Goal: Task Accomplishment & Management: Complete application form

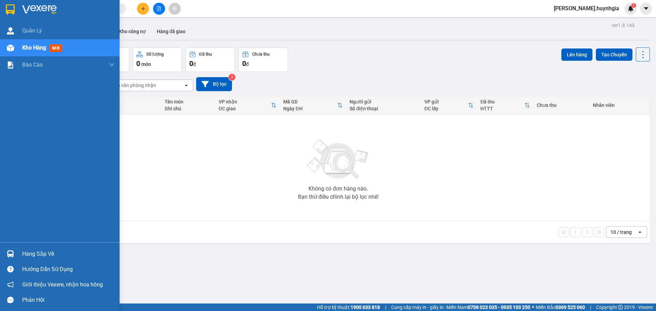
click at [41, 254] on div "Hàng sắp về" at bounding box center [68, 254] width 92 height 10
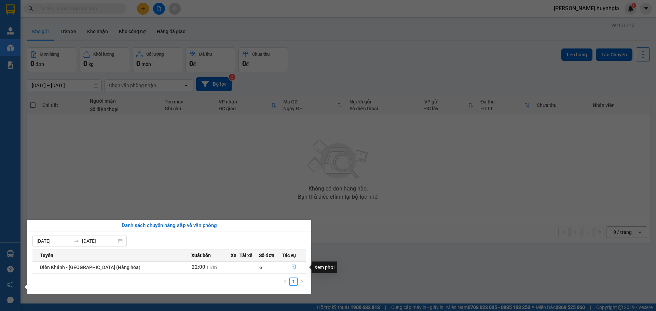
click at [292, 266] on icon "file-done" at bounding box center [293, 267] width 5 height 5
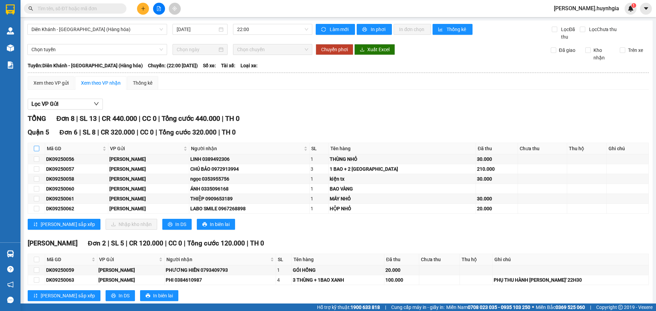
click at [35, 148] on input "checkbox" at bounding box center [36, 148] width 5 height 5
checkbox input "true"
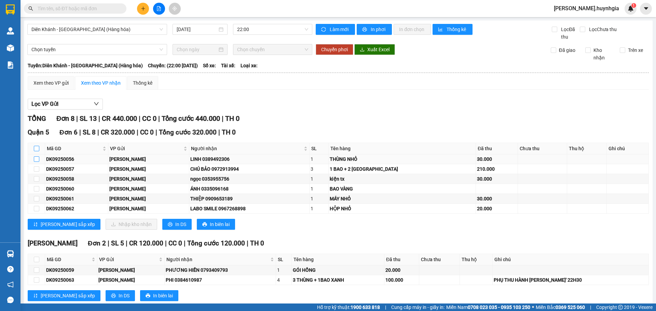
checkbox input "true"
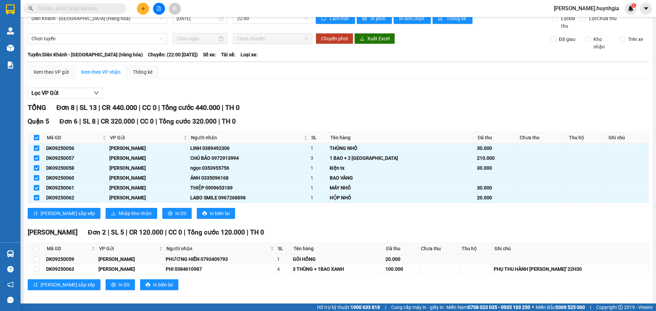
scroll to position [17, 0]
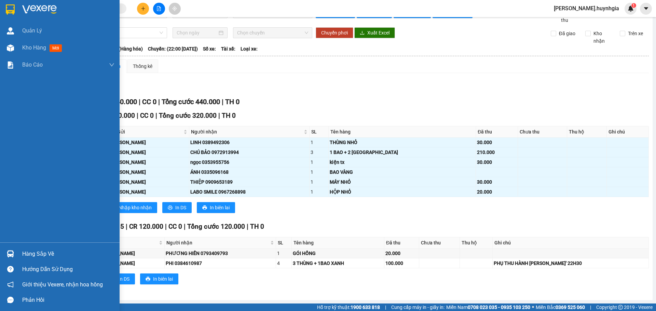
click at [32, 252] on div "Hàng sắp về" at bounding box center [68, 254] width 92 height 10
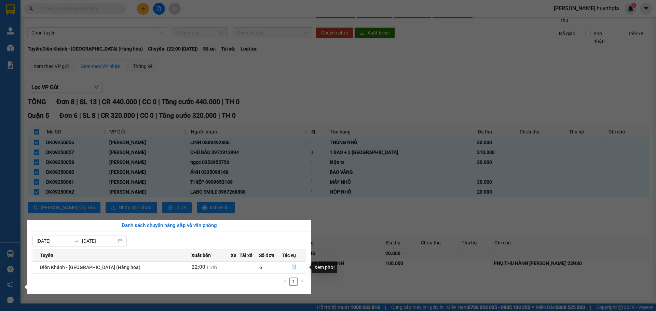
click at [293, 268] on icon "file-done" at bounding box center [294, 267] width 4 height 5
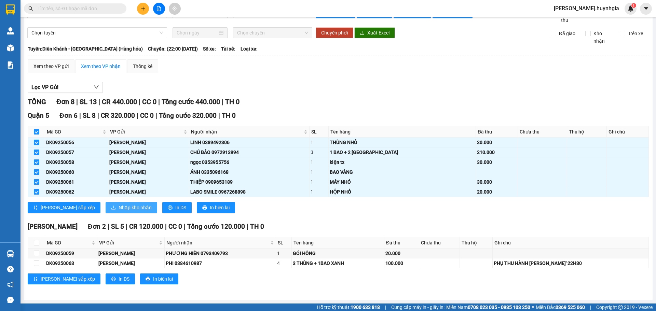
click at [119, 207] on span "Nhập kho nhận" at bounding box center [135, 208] width 33 height 8
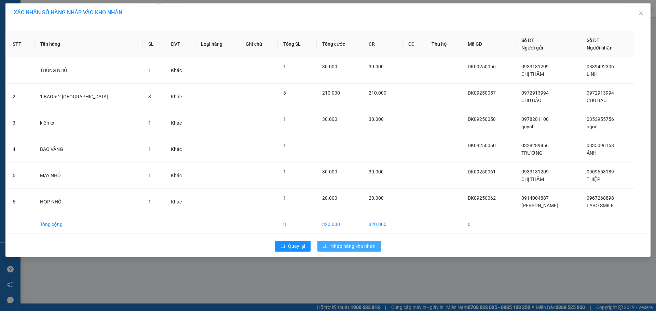
click at [346, 245] on span "Nhập hàng kho nhận" at bounding box center [352, 246] width 45 height 8
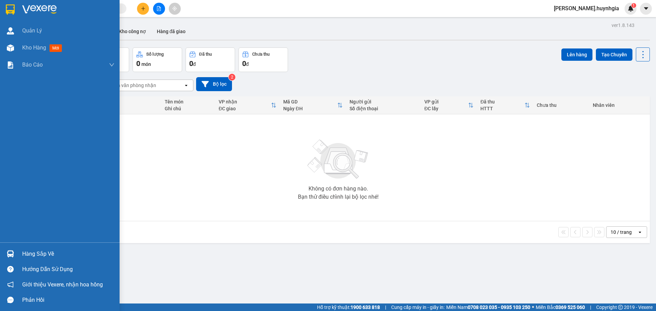
drag, startPoint x: 32, startPoint y: 252, endPoint x: 37, endPoint y: 253, distance: 4.9
click at [34, 252] on div "Hàng sắp về" at bounding box center [68, 254] width 92 height 10
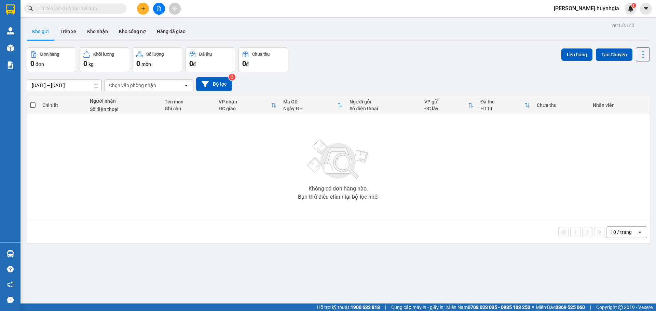
drag, startPoint x: 318, startPoint y: 210, endPoint x: 250, endPoint y: 150, distance: 90.0
click at [318, 210] on section "Kết quả tìm kiếm ( 0 ) Bộ lọc No Data nguyen.huynhgia 1 Quản [PERSON_NAME] hàng…" at bounding box center [328, 155] width 656 height 311
drag, startPoint x: 102, startPoint y: 32, endPoint x: 150, endPoint y: 58, distance: 54.7
click at [103, 32] on button "Kho nhận" at bounding box center [98, 31] width 32 height 16
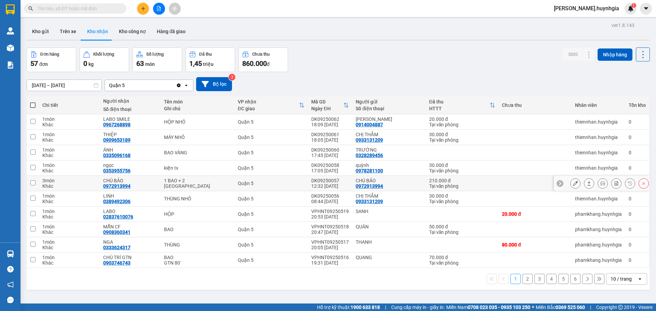
click at [570, 184] on button at bounding box center [575, 184] width 10 height 12
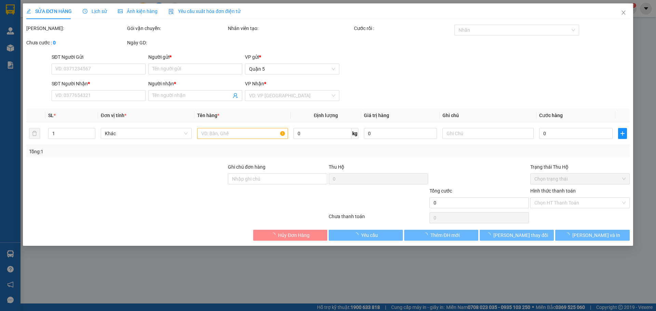
type input "0972913994"
type input "CHÚ BẢO"
type input "0972913994"
type input "CHÚ BẢO"
type input "210.000"
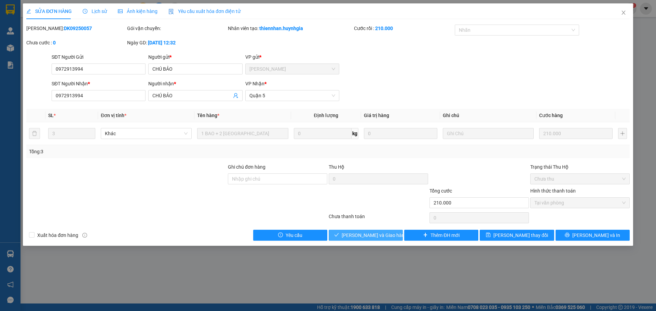
click at [387, 233] on span "[PERSON_NAME] và Giao hàng" at bounding box center [375, 236] width 66 height 8
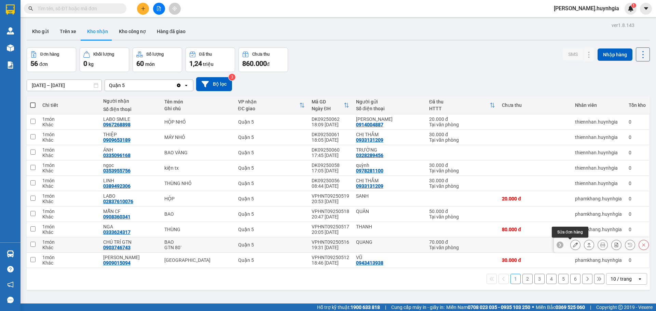
drag, startPoint x: 569, startPoint y: 245, endPoint x: 609, endPoint y: 280, distance: 53.0
click at [572, 250] on div at bounding box center [575, 245] width 10 height 10
click at [573, 245] on button at bounding box center [575, 245] width 10 height 12
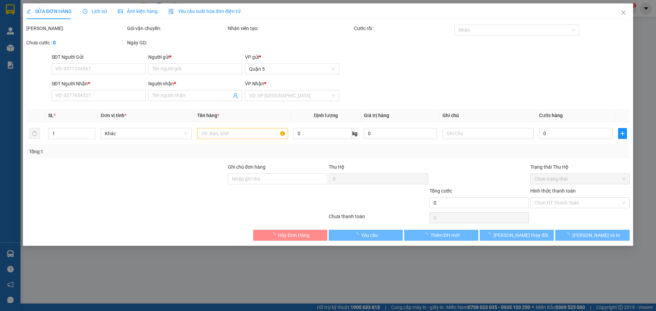
type input "QUANG"
type input "0903746743"
type input "CHÚ TRÍ GTN"
type input "70.000"
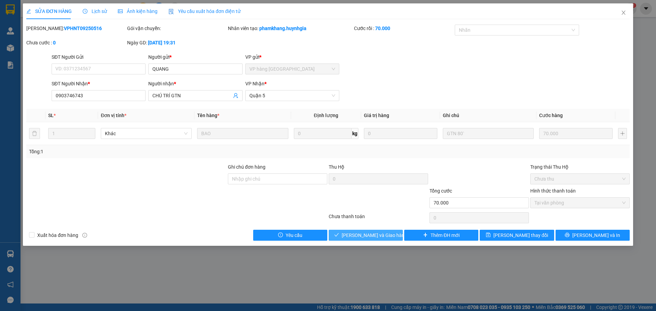
click at [378, 236] on span "[PERSON_NAME] và Giao hàng" at bounding box center [375, 236] width 66 height 8
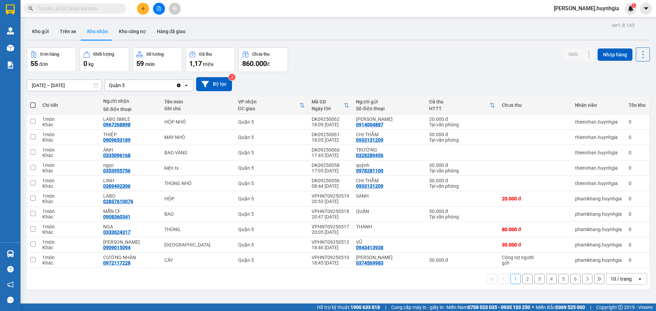
click at [413, 0] on div "Kết quả tìm kiếm ( 0 ) Bộ lọc No Data nguyen.huynhgia 1" at bounding box center [328, 8] width 656 height 17
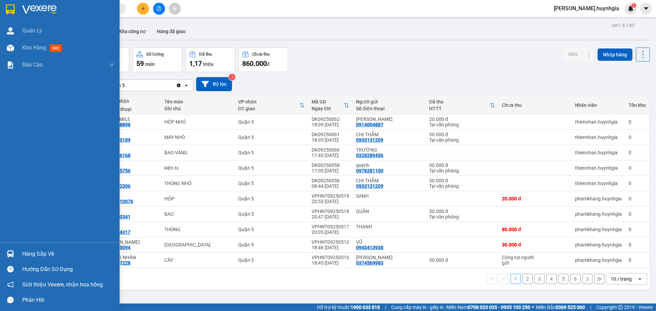
click at [45, 251] on div "Hàng sắp về" at bounding box center [68, 254] width 92 height 10
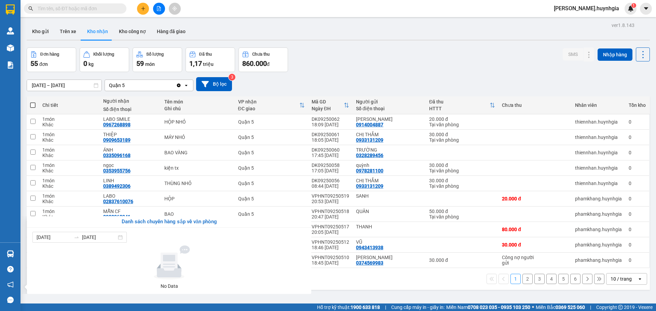
click at [334, 62] on section "Kết quả tìm kiếm ( 0 ) Bộ lọc No Data nguyen.huynhgia 1 Quản [PERSON_NAME] hàng…" at bounding box center [328, 155] width 656 height 311
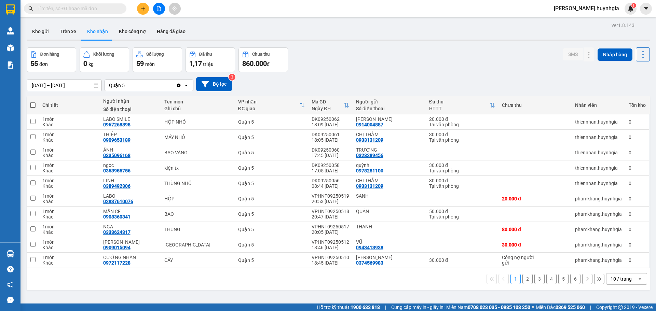
click at [621, 278] on div "10 / trang" at bounding box center [620, 279] width 21 height 7
drag, startPoint x: 621, startPoint y: 263, endPoint x: 650, endPoint y: 266, distance: 29.2
click at [621, 263] on span "100 / trang" at bounding box center [618, 264] width 25 height 7
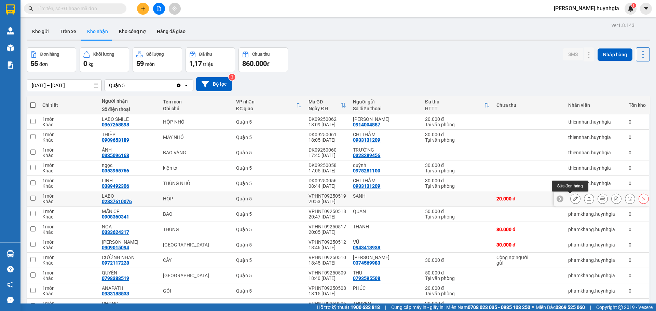
click at [573, 198] on icon at bounding box center [575, 198] width 5 height 5
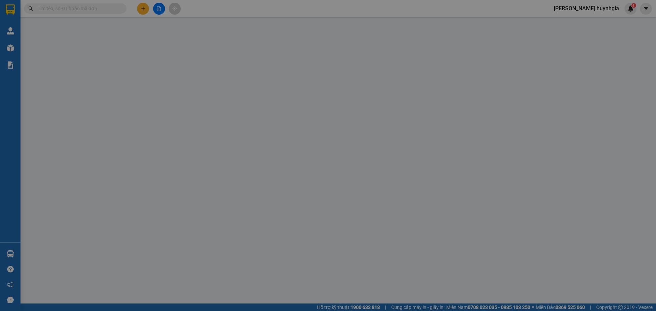
type input "SANH"
type input "02837610076"
type input "LABO"
type input "20.000"
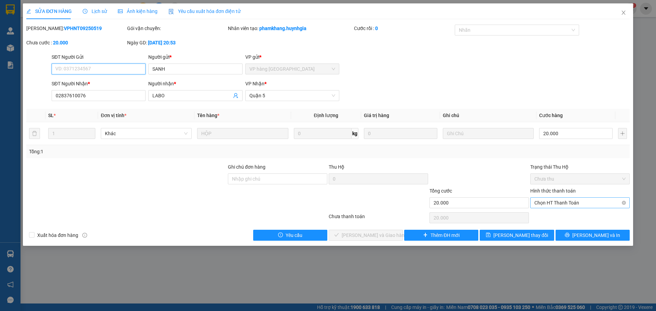
drag, startPoint x: 572, startPoint y: 201, endPoint x: 585, endPoint y: 209, distance: 15.6
click at [572, 201] on span "Chọn HT Thanh Toán" at bounding box center [579, 203] width 91 height 10
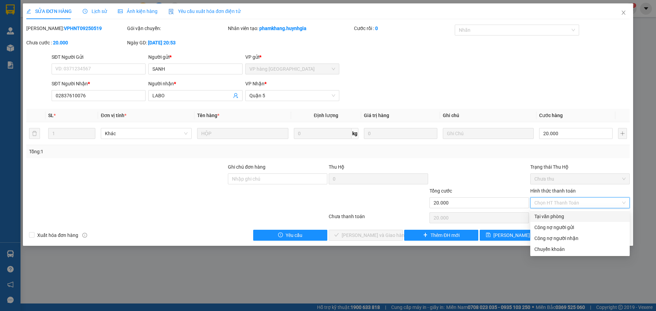
drag, startPoint x: 546, startPoint y: 215, endPoint x: 552, endPoint y: 218, distance: 6.6
click at [546, 215] on div "Tại văn phòng" at bounding box center [579, 217] width 91 height 8
type input "0"
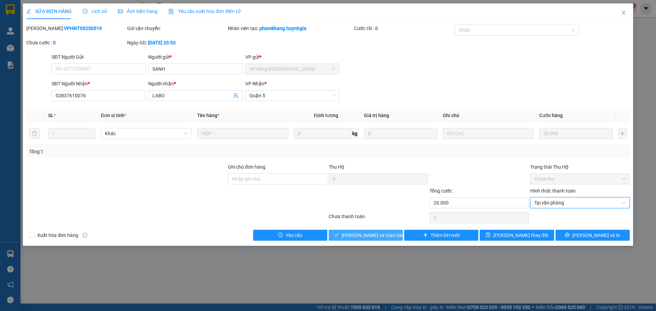
drag, startPoint x: 359, startPoint y: 235, endPoint x: 380, endPoint y: 225, distance: 22.9
click at [360, 235] on span "[PERSON_NAME] và Giao hàng" at bounding box center [375, 236] width 66 height 8
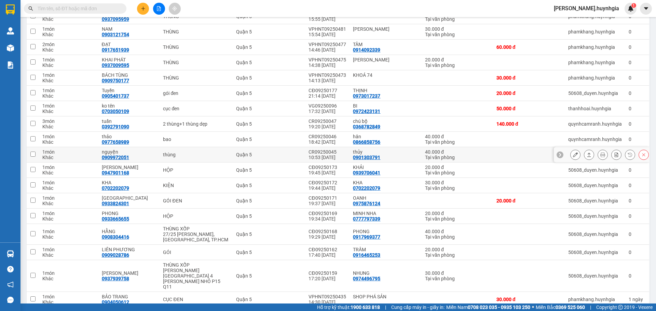
scroll to position [478, 0]
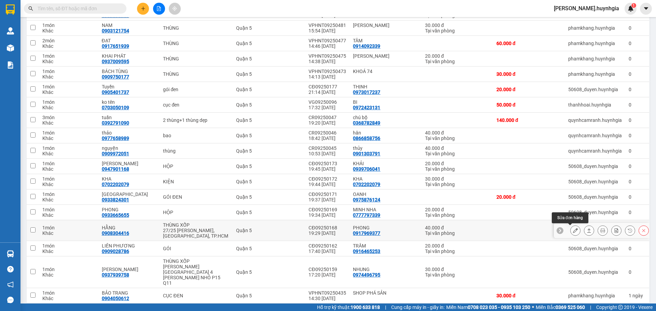
click at [573, 233] on icon at bounding box center [575, 230] width 5 height 5
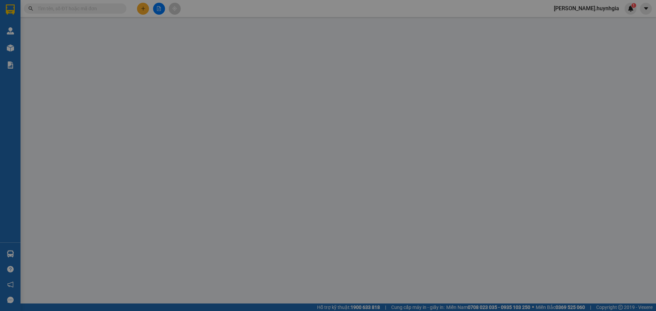
type input "0917969377"
type input "PHONG"
type input "0908304416"
type input "HẰNG"
type input "40.000"
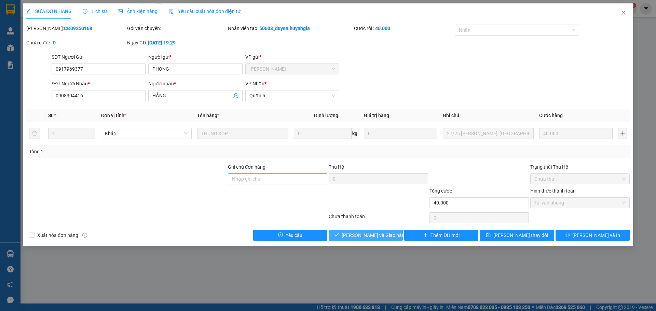
drag, startPoint x: 380, startPoint y: 235, endPoint x: 230, endPoint y: 179, distance: 160.2
click at [381, 235] on span "[PERSON_NAME] và Giao hàng" at bounding box center [375, 236] width 66 height 8
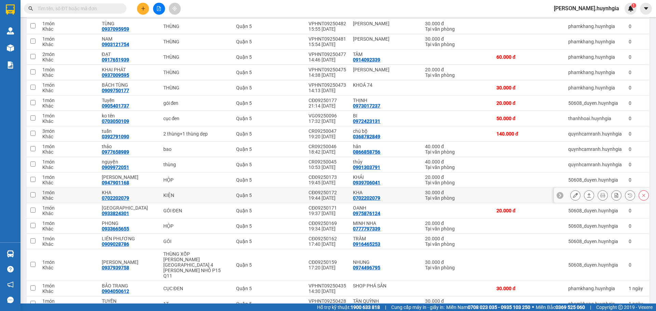
scroll to position [512, 0]
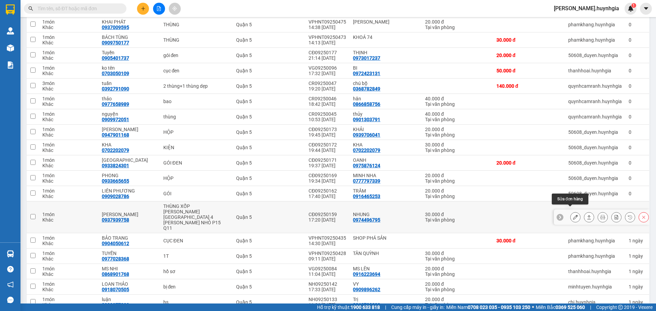
click at [573, 215] on icon at bounding box center [575, 217] width 5 height 5
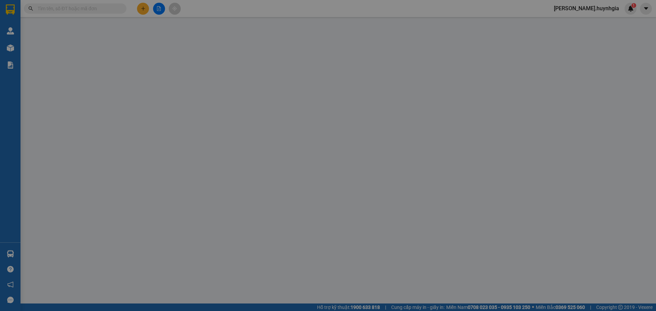
type input "0974496795"
type input "NHUNG"
type input "0937939758"
type input "[PERSON_NAME]"
type input "30.000"
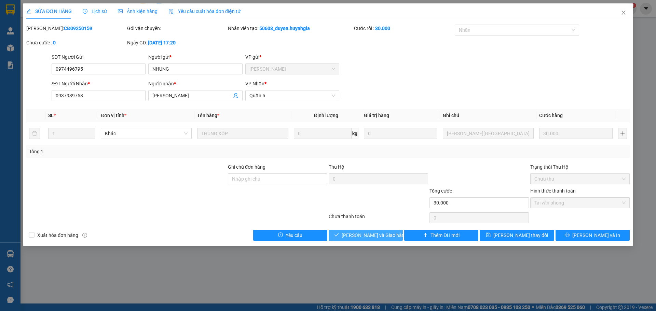
drag, startPoint x: 374, startPoint y: 236, endPoint x: 371, endPoint y: 228, distance: 8.6
click at [374, 235] on span "[PERSON_NAME] và Giao hàng" at bounding box center [375, 236] width 66 height 8
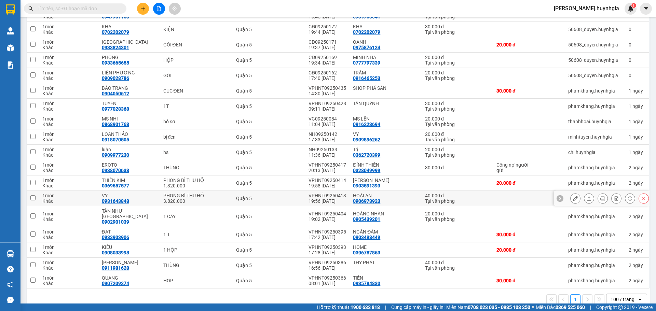
scroll to position [638, 0]
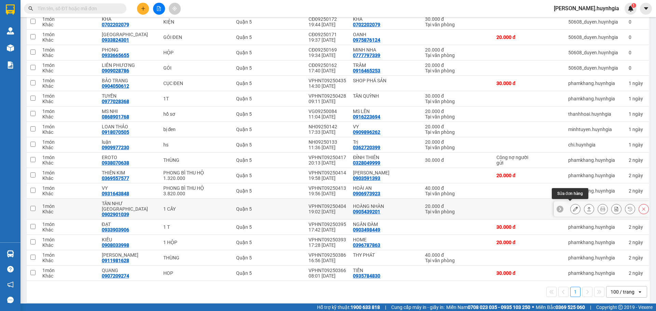
click at [573, 208] on icon at bounding box center [575, 209] width 5 height 5
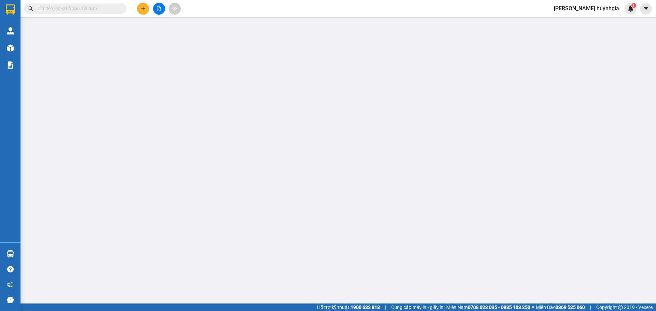
type input "0905439201"
type input "HOÀNG NHÀN"
type input "0902901039"
type input "TÂN NHƯ [GEOGRAPHIC_DATA]"
type input "20.000"
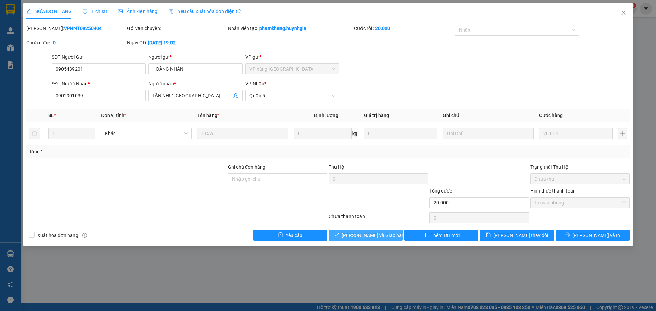
drag, startPoint x: 373, startPoint y: 238, endPoint x: 343, endPoint y: 190, distance: 57.2
click at [375, 237] on span "[PERSON_NAME] và Giao hàng" at bounding box center [375, 236] width 66 height 8
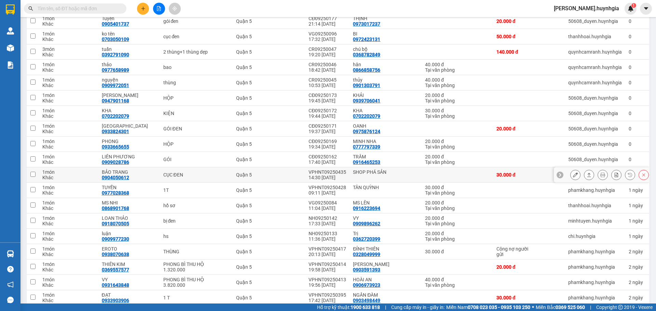
scroll to position [623, 0]
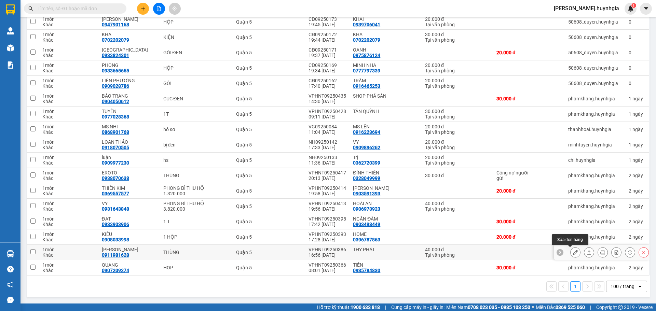
click at [570, 256] on button at bounding box center [575, 253] width 10 height 12
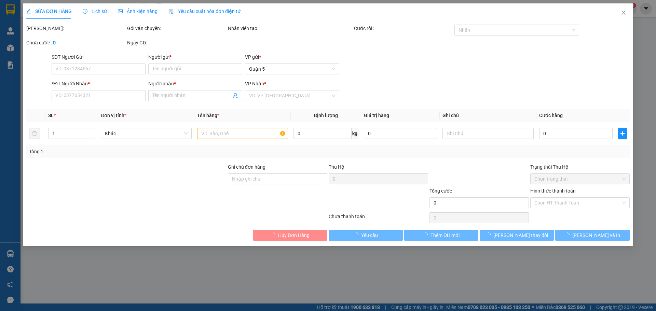
type input "THY PHÁT"
type input "0911981628"
type input "[PERSON_NAME]"
type input "40.000"
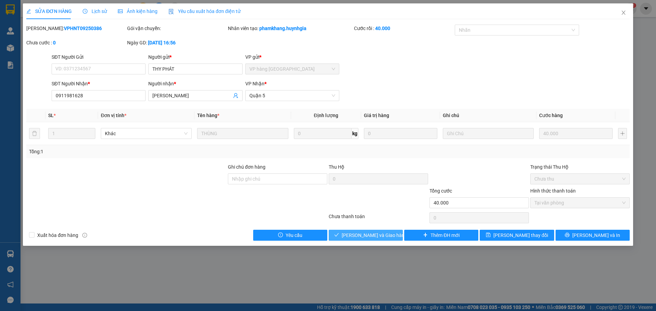
click at [383, 237] on span "[PERSON_NAME] và Giao hàng" at bounding box center [375, 236] width 66 height 8
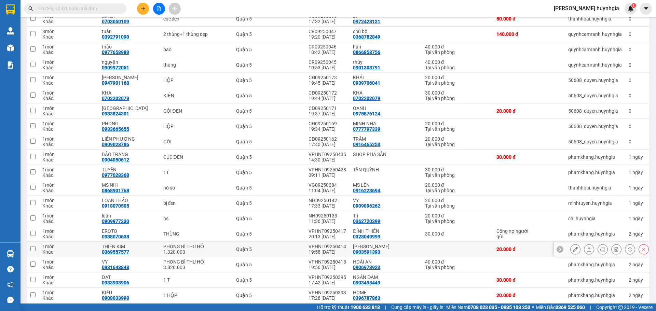
scroll to position [607, 0]
